Goal: Transaction & Acquisition: Obtain resource

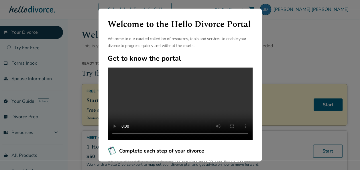
click at [286, 50] on div "Welcome to the Hello Divorce Portal Welcome to our curated collection of resour…" at bounding box center [180, 85] width 360 height 170
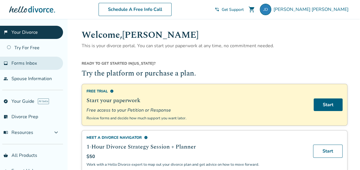
click at [25, 64] on span "Forms Inbox" at bounding box center [24, 63] width 26 height 6
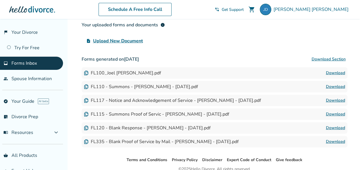
scroll to position [62, 0]
click at [339, 87] on link "Download" at bounding box center [335, 86] width 19 height 7
click at [134, 72] on div "FL100_Joel [PERSON_NAME].pdf" at bounding box center [122, 73] width 77 height 6
click at [334, 74] on link "Download" at bounding box center [335, 72] width 19 height 7
click at [340, 99] on link "Download" at bounding box center [335, 100] width 19 height 7
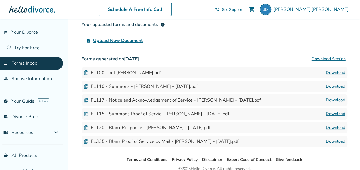
click at [332, 127] on link "Download" at bounding box center [335, 127] width 19 height 7
click at [330, 142] on link "Download" at bounding box center [335, 141] width 19 height 7
click at [337, 140] on link "Download" at bounding box center [335, 141] width 19 height 7
click at [335, 72] on link "Download" at bounding box center [335, 72] width 19 height 7
